Goal: Use online tool/utility: Utilize a website feature to perform a specific function

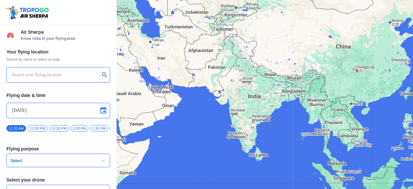
click at [67, 76] on input "text" at bounding box center [56, 75] width 88 height 8
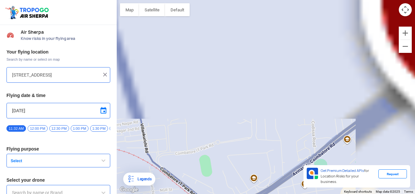
drag, startPoint x: 302, startPoint y: 26, endPoint x: 221, endPoint y: 194, distance: 186.2
click at [221, 189] on html "Location Risk Score Air Sherpa Know risks in your flying area Your flying locat…" at bounding box center [207, 97] width 415 height 194
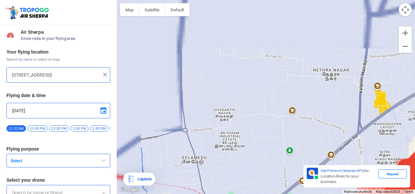
drag, startPoint x: 257, startPoint y: 74, endPoint x: 258, endPoint y: 136, distance: 61.9
click at [258, 136] on div at bounding box center [266, 97] width 298 height 194
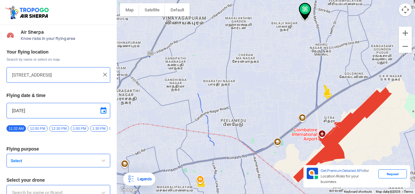
drag, startPoint x: 306, startPoint y: 45, endPoint x: 308, endPoint y: 31, distance: 13.9
click at [308, 31] on div at bounding box center [266, 97] width 298 height 194
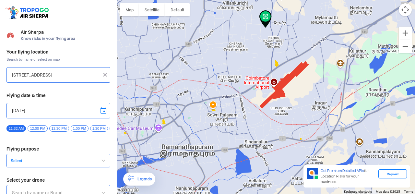
drag, startPoint x: 264, startPoint y: 109, endPoint x: 241, endPoint y: 74, distance: 41.9
click at [241, 72] on div at bounding box center [266, 97] width 298 height 194
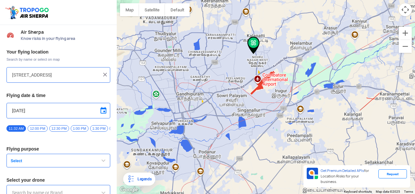
click at [252, 43] on img at bounding box center [253, 45] width 12 height 17
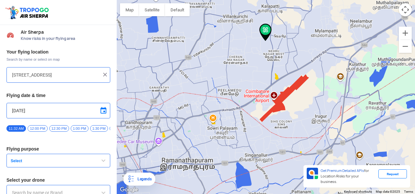
click at [23, 158] on button "Select" at bounding box center [58, 161] width 104 height 14
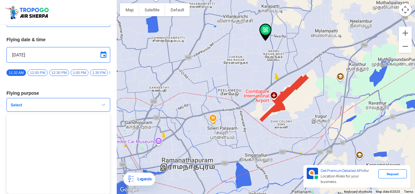
click at [65, 106] on span "Select" at bounding box center [48, 104] width 81 height 5
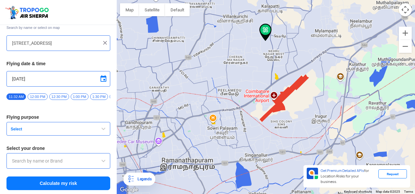
scroll to position [33, 0]
click at [61, 132] on span "Select" at bounding box center [48, 128] width 81 height 5
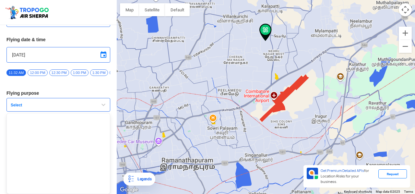
click at [62, 105] on span "Select" at bounding box center [48, 104] width 81 height 5
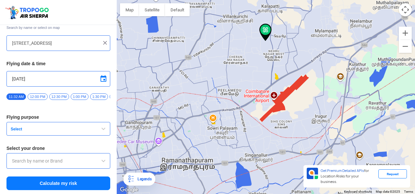
scroll to position [33, 0]
click at [52, 164] on input "text" at bounding box center [58, 161] width 93 height 8
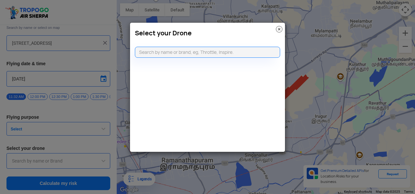
type input "[STREET_ADDRESS]"
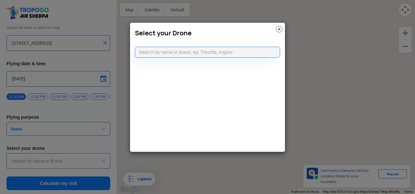
click at [280, 29] on img at bounding box center [279, 29] width 6 height 6
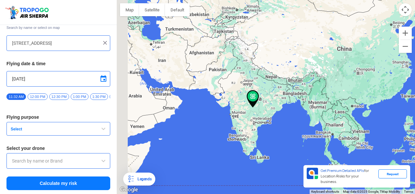
click at [102, 40] on img at bounding box center [105, 43] width 6 height 6
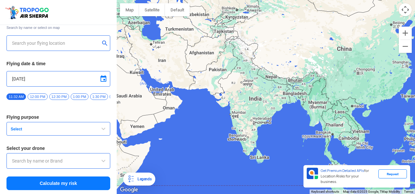
click at [87, 39] on input "text" at bounding box center [56, 43] width 88 height 8
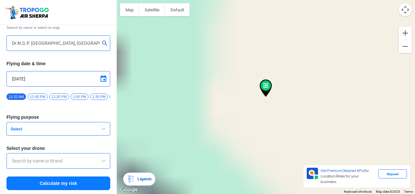
type input "[STREET_ADDRESS]"
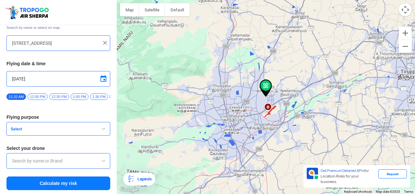
click at [60, 126] on button "Select" at bounding box center [58, 129] width 104 height 14
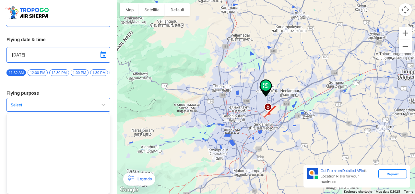
scroll to position [58, 0]
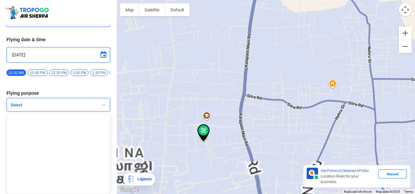
drag, startPoint x: 213, startPoint y: 158, endPoint x: 308, endPoint y: 52, distance: 142.9
click at [308, 52] on div at bounding box center [266, 97] width 298 height 194
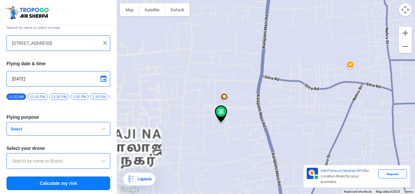
scroll to position [33, 0]
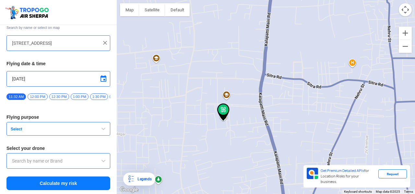
click at [62, 134] on button "Select" at bounding box center [58, 129] width 104 height 14
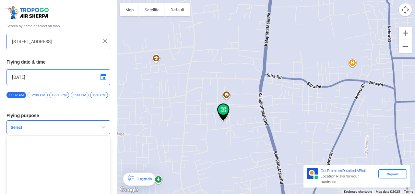
click at [225, 116] on img at bounding box center [223, 111] width 12 height 17
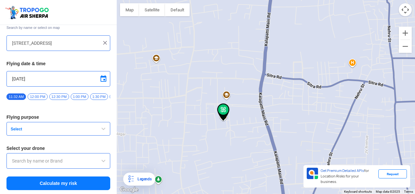
click at [52, 158] on input "text" at bounding box center [58, 161] width 93 height 8
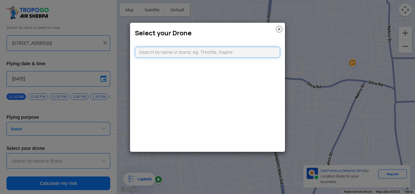
click at [208, 52] on input "text" at bounding box center [207, 52] width 145 height 11
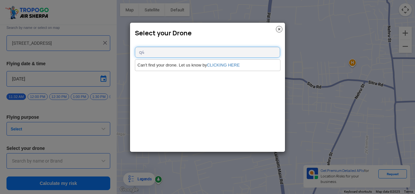
type input "q"
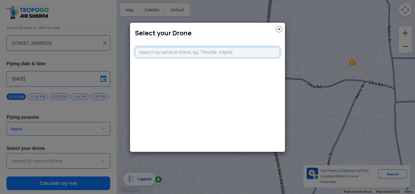
type input "a"
type input "b"
type input "c"
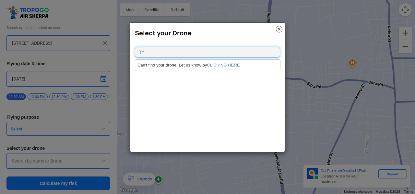
type input "T"
type input "n"
type input "q"
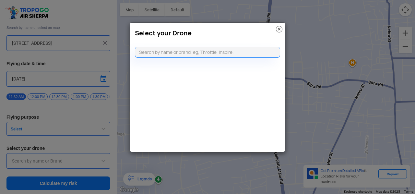
click at [282, 27] on img at bounding box center [279, 29] width 6 height 6
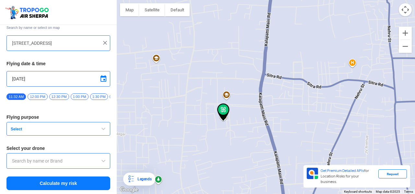
click at [59, 185] on button "Calculate my risk" at bounding box center [58, 183] width 104 height 14
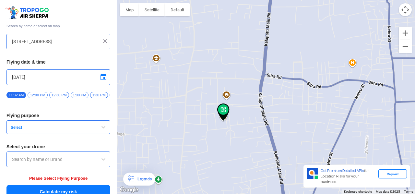
click at [64, 159] on input "text" at bounding box center [58, 159] width 93 height 8
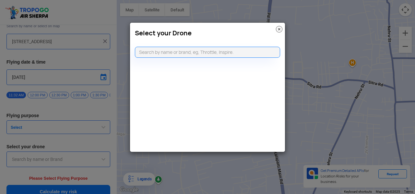
click at [63, 144] on modal-container "Select your Drone" at bounding box center [207, 97] width 415 height 194
click at [68, 131] on modal-container "Select your Drone" at bounding box center [207, 97] width 415 height 194
click at [277, 29] on img at bounding box center [279, 29] width 6 height 6
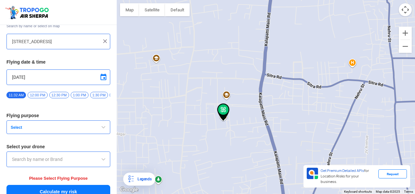
click at [98, 133] on button "Select" at bounding box center [58, 127] width 104 height 14
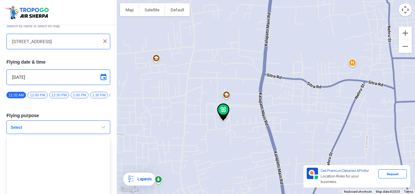
click at [95, 146] on ul at bounding box center [58, 175] width 104 height 81
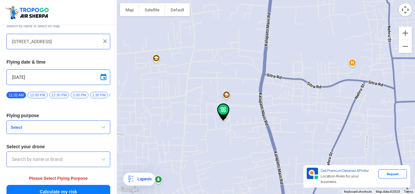
click at [90, 126] on button "Select" at bounding box center [58, 127] width 104 height 14
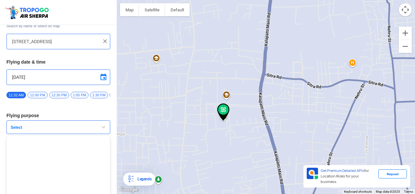
scroll to position [58, 0]
